Goal: Task Accomplishment & Management: Manage account settings

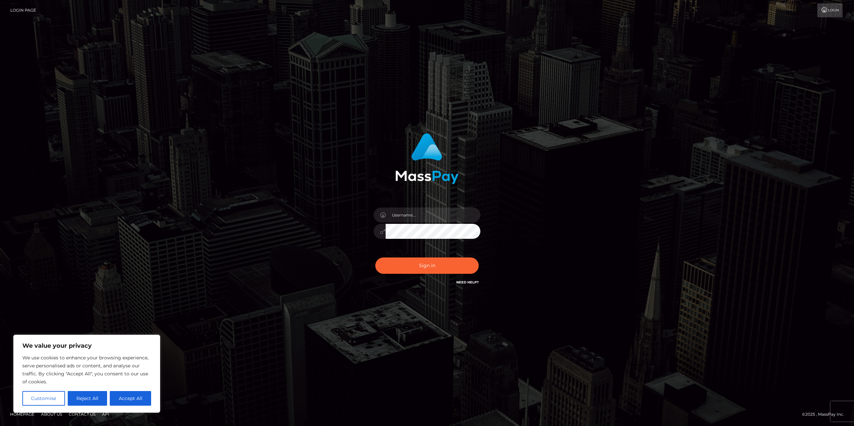
click at [474, 283] on link "Need Help?" at bounding box center [467, 282] width 22 height 4
click at [133, 398] on button "Accept All" at bounding box center [130, 398] width 41 height 15
checkbox input "true"
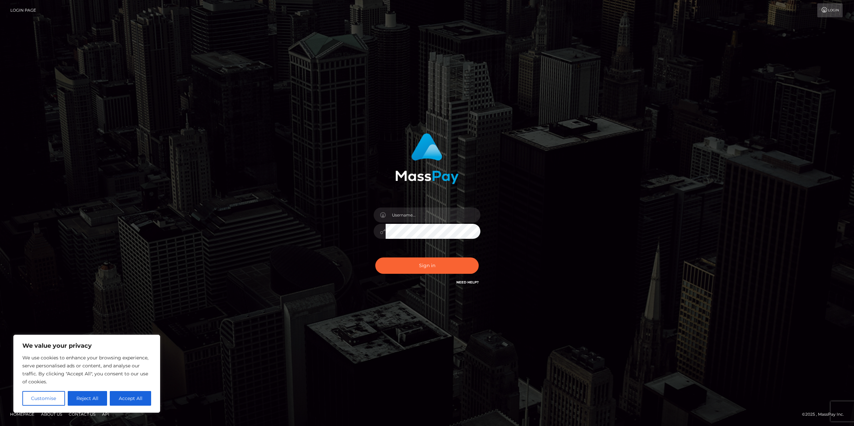
checkbox input "true"
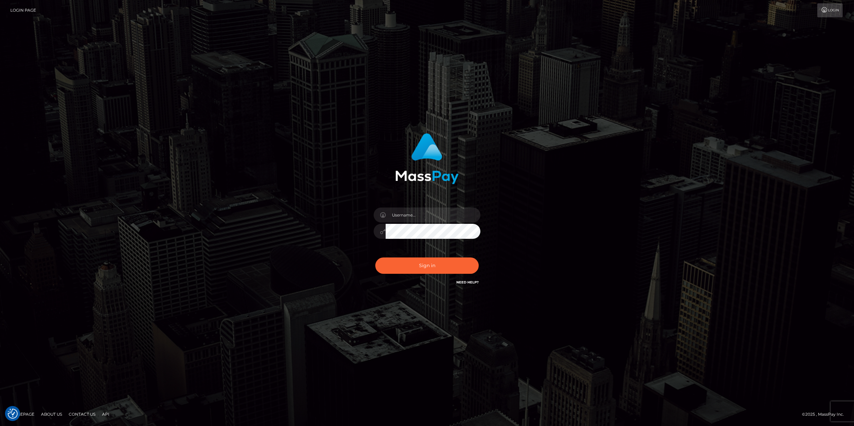
click at [469, 283] on link "Need Help?" at bounding box center [467, 282] width 22 height 4
click at [407, 221] on input "text" at bounding box center [432, 215] width 95 height 15
type input "[EMAIL_ADDRESS][DOMAIN_NAME]"
click at [450, 266] on button "Sign in" at bounding box center [426, 266] width 103 height 16
